Goal: Task Accomplishment & Management: Manage account settings

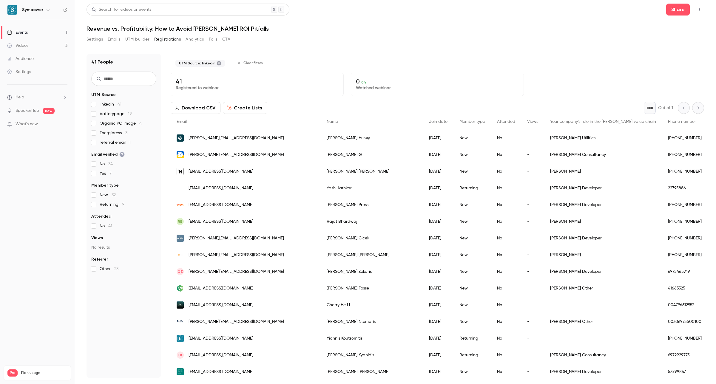
click at [36, 32] on link "Events 1" at bounding box center [37, 32] width 75 height 13
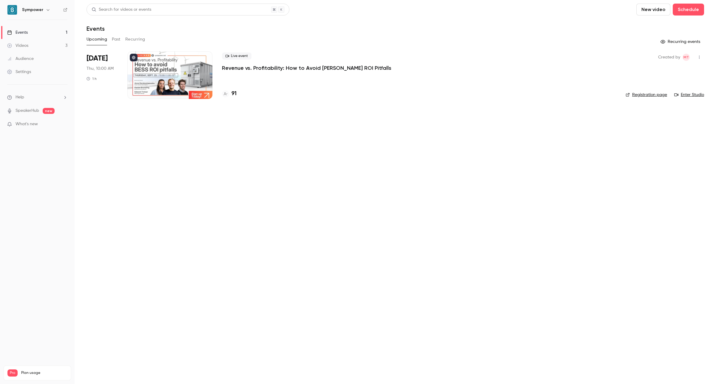
click at [284, 70] on p "Revenue vs. Profitability: How to Avoid [PERSON_NAME] ROI Pitfalls" at bounding box center [307, 67] width 170 height 7
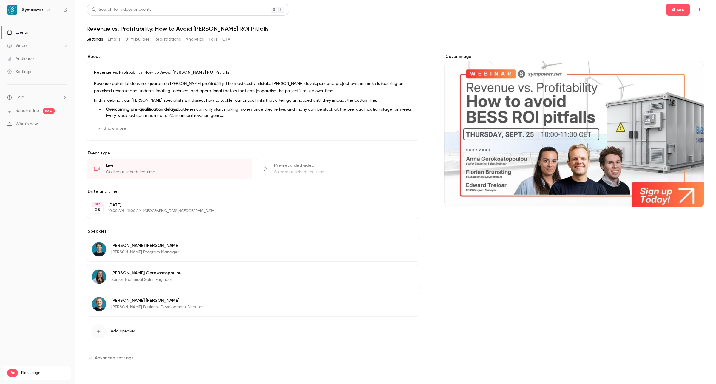
click at [169, 38] on button "Registrations" at bounding box center [167, 40] width 27 height 10
